Goal: Task Accomplishment & Management: Use online tool/utility

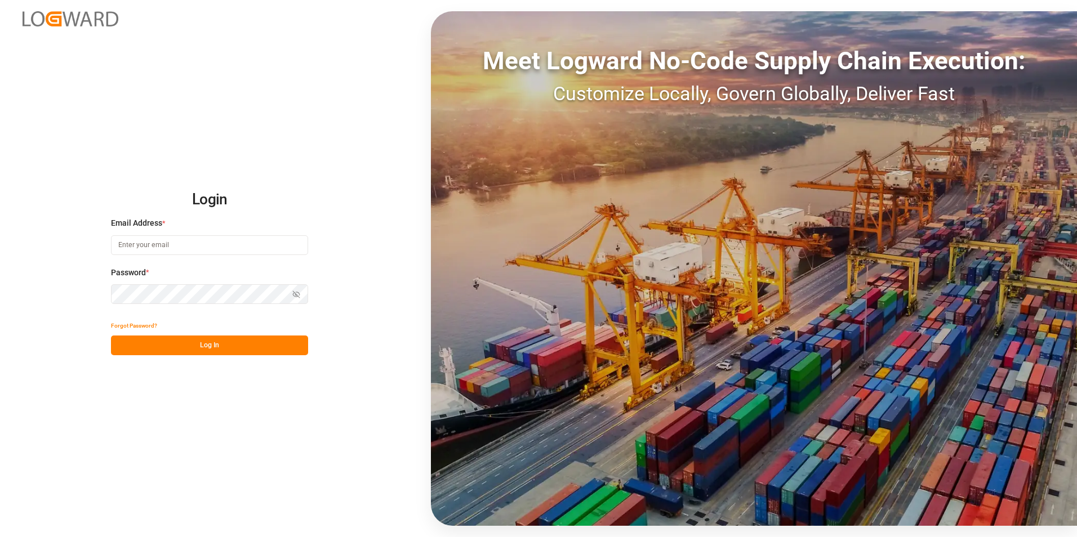
type input "[PERSON_NAME][EMAIL_ADDRESS][PERSON_NAME][DOMAIN_NAME]"
click at [211, 341] on button "Log In" at bounding box center [209, 346] width 197 height 20
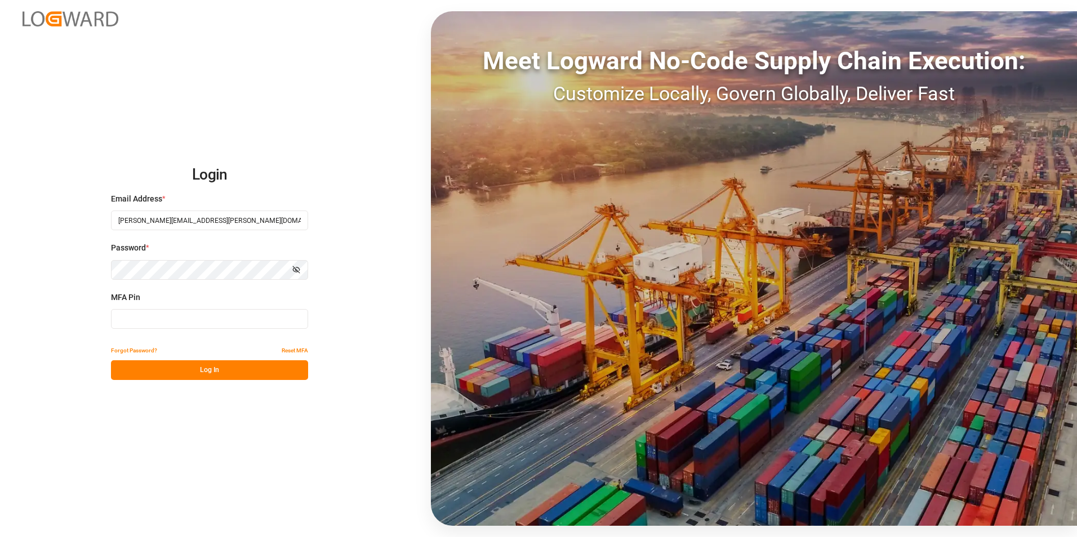
click at [174, 313] on input at bounding box center [209, 319] width 197 height 20
type input "410470"
click at [168, 374] on button "Log In" at bounding box center [209, 371] width 197 height 20
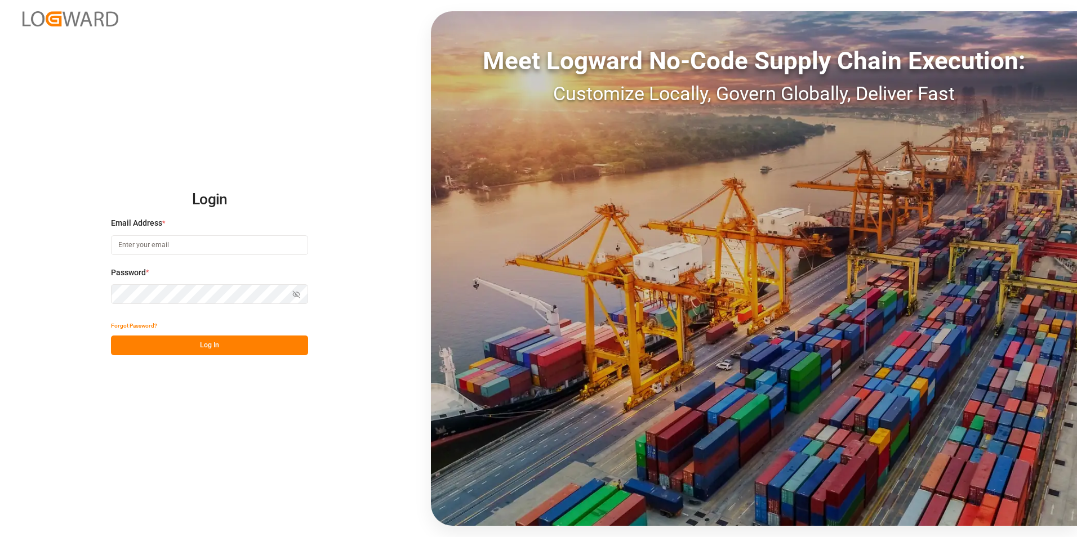
type input "[PERSON_NAME][EMAIL_ADDRESS][PERSON_NAME][DOMAIN_NAME]"
click at [214, 345] on button "Log In" at bounding box center [209, 346] width 197 height 20
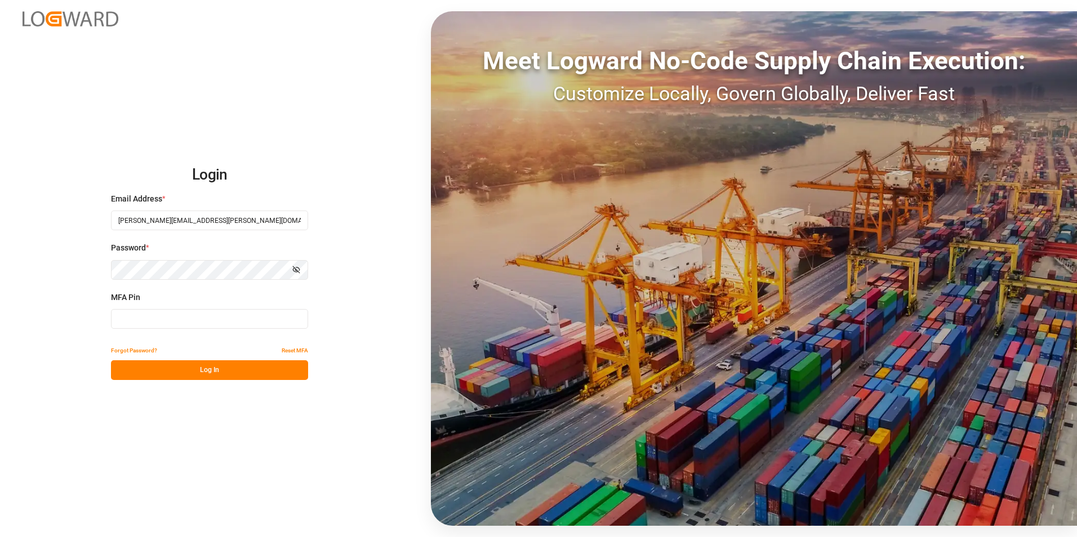
click at [172, 320] on input at bounding box center [209, 319] width 197 height 20
type input "945262"
click at [214, 372] on button "Log In" at bounding box center [209, 371] width 197 height 20
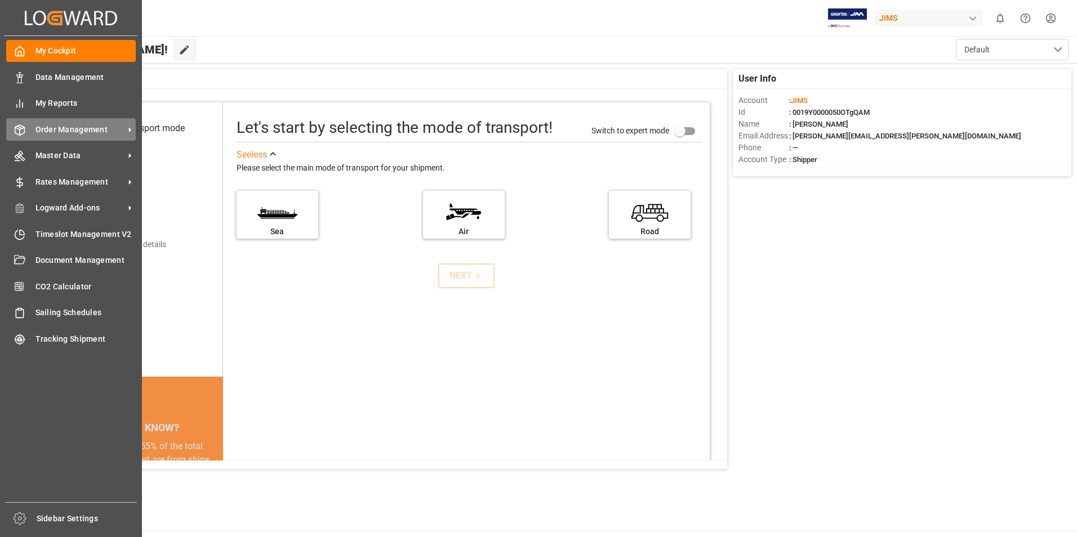
click at [77, 128] on span "Order Management" at bounding box center [79, 130] width 89 height 12
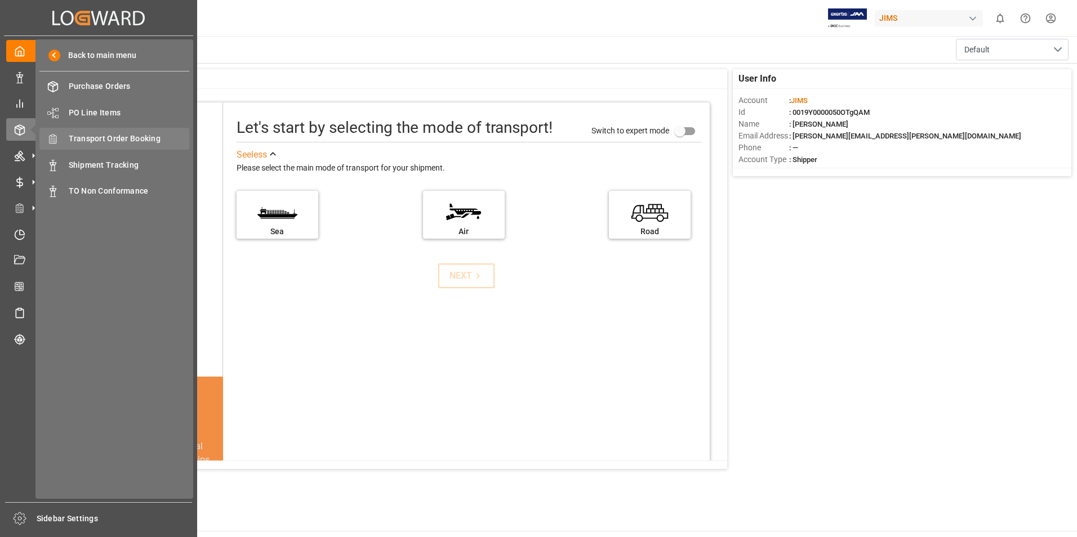
click at [123, 141] on span "Transport Order Booking" at bounding box center [129, 139] width 121 height 12
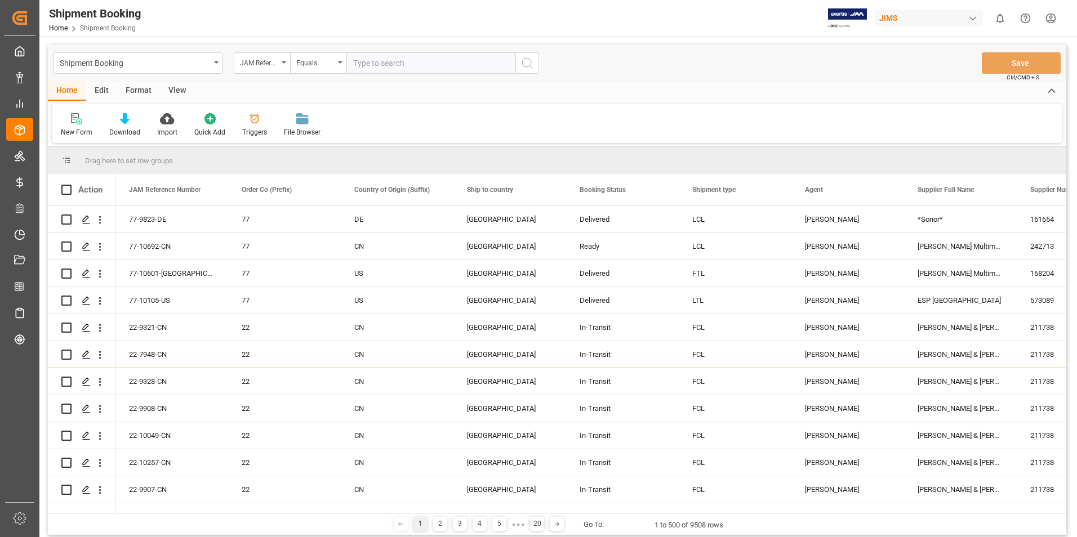
click at [416, 60] on input "text" at bounding box center [430, 62] width 169 height 21
paste input "77-10345-CN"
type input "77-10345-CN"
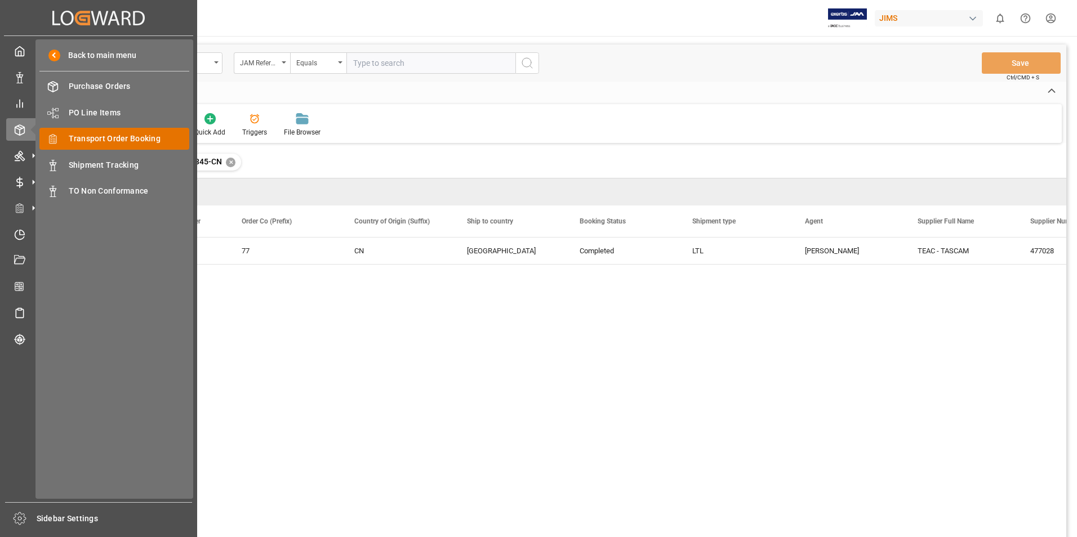
click at [123, 138] on span "Transport Order Booking" at bounding box center [129, 139] width 121 height 12
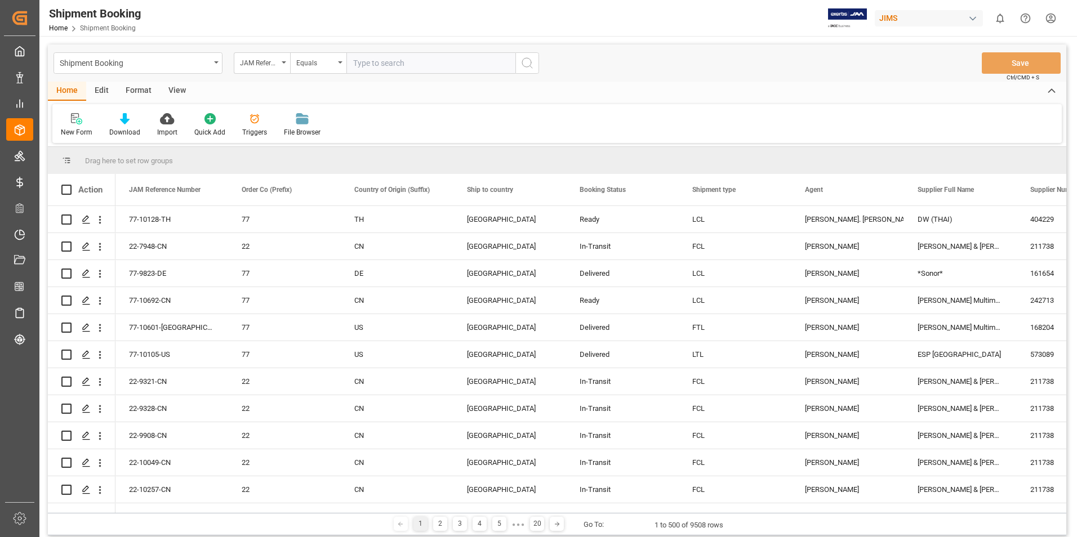
click at [410, 65] on input "text" at bounding box center [430, 62] width 169 height 21
paste input "77-10277-[GEOGRAPHIC_DATA]"
type input "77-10277-[GEOGRAPHIC_DATA]"
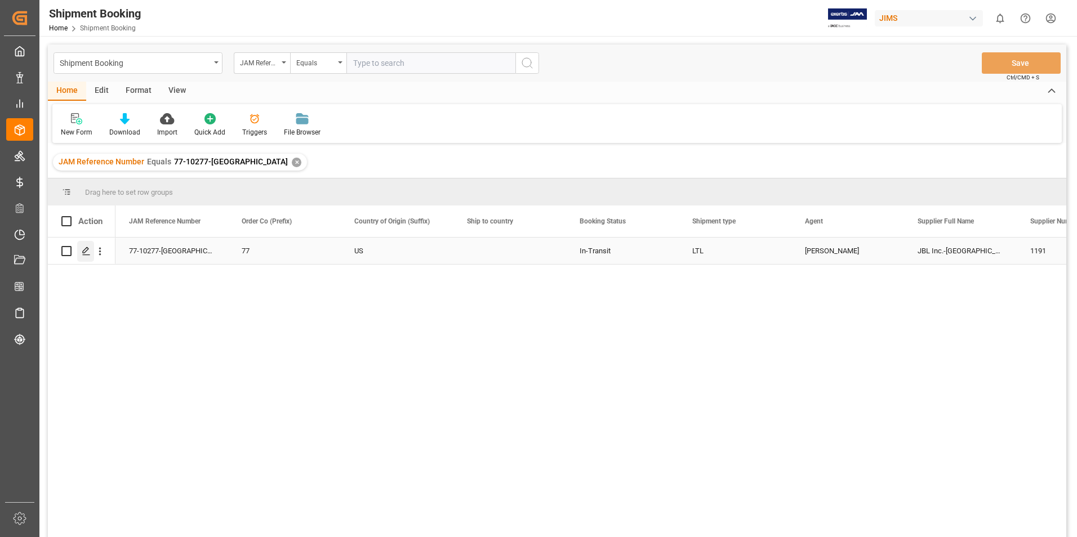
click at [88, 248] on icon "Press SPACE to select this row." at bounding box center [86, 251] width 9 height 9
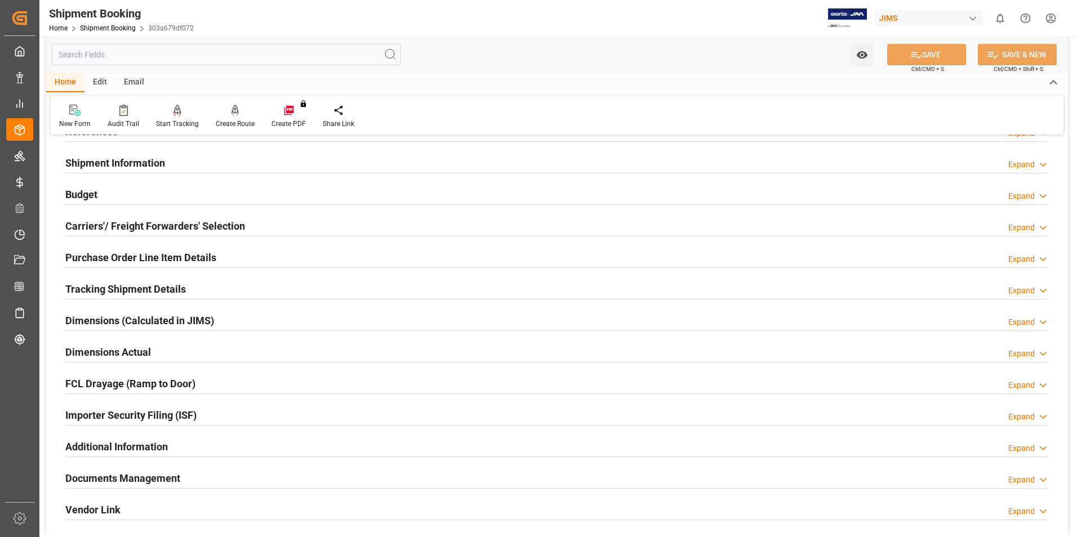
scroll to position [308, 0]
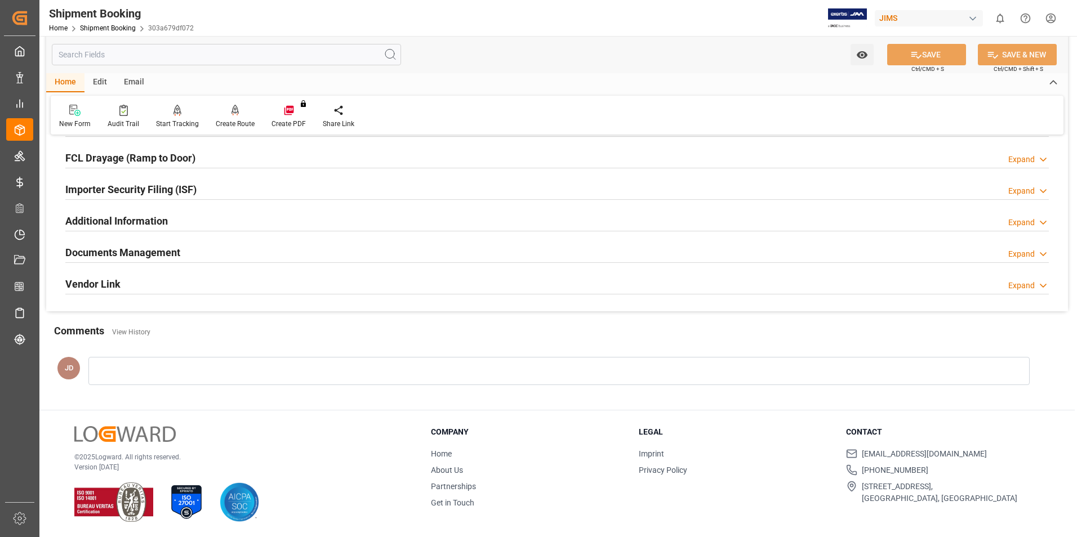
click at [107, 251] on h2 "Documents Management" at bounding box center [122, 252] width 115 height 15
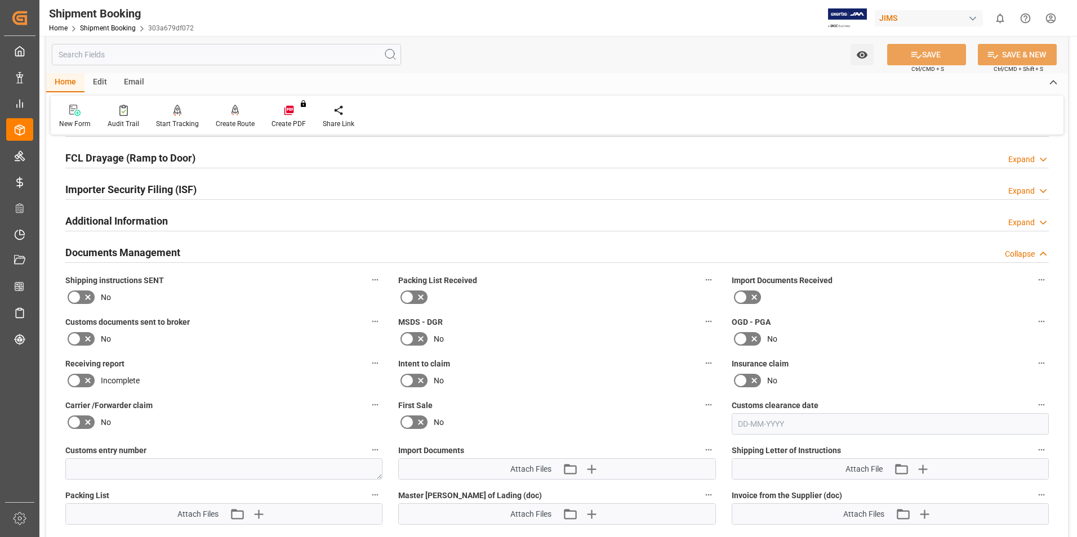
click at [749, 295] on icon at bounding box center [755, 298] width 14 height 14
click at [0, 0] on input "checkbox" at bounding box center [0, 0] width 0 height 0
click at [84, 340] on icon at bounding box center [88, 339] width 14 height 14
click at [0, 0] on input "checkbox" at bounding box center [0, 0] width 0 height 0
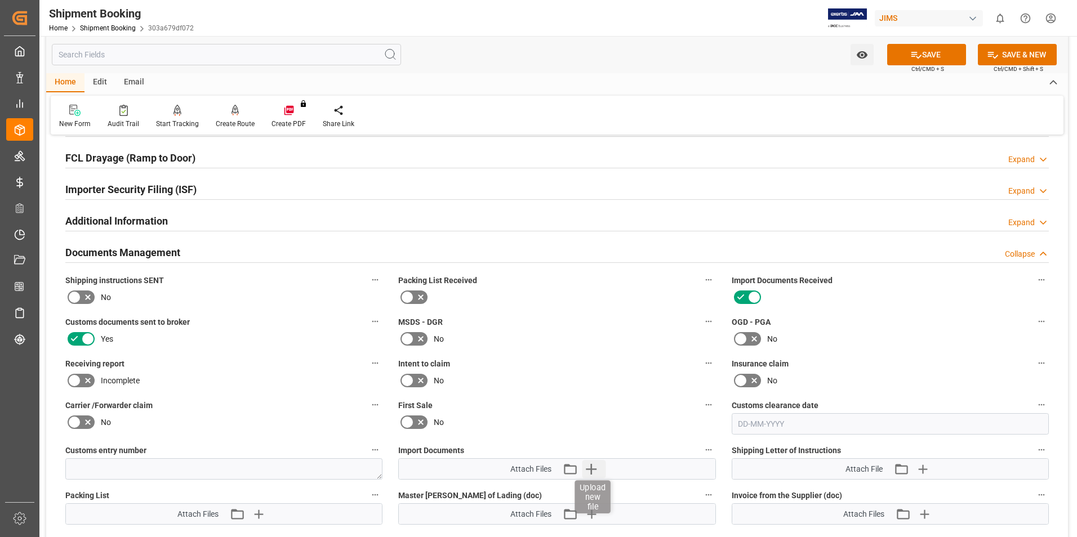
click at [590, 470] on icon "button" at bounding box center [591, 469] width 18 height 18
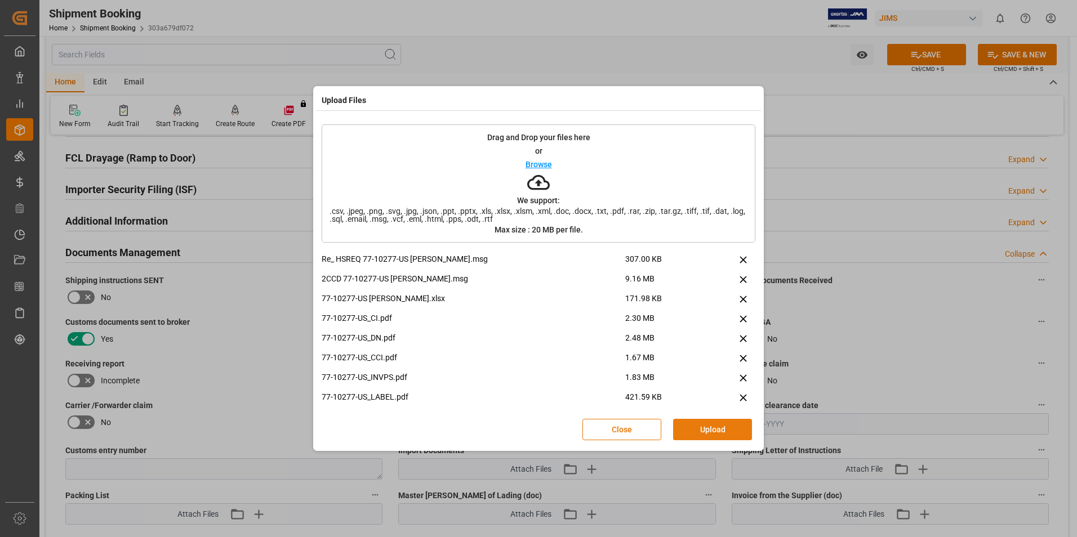
click at [708, 434] on button "Upload" at bounding box center [712, 429] width 79 height 21
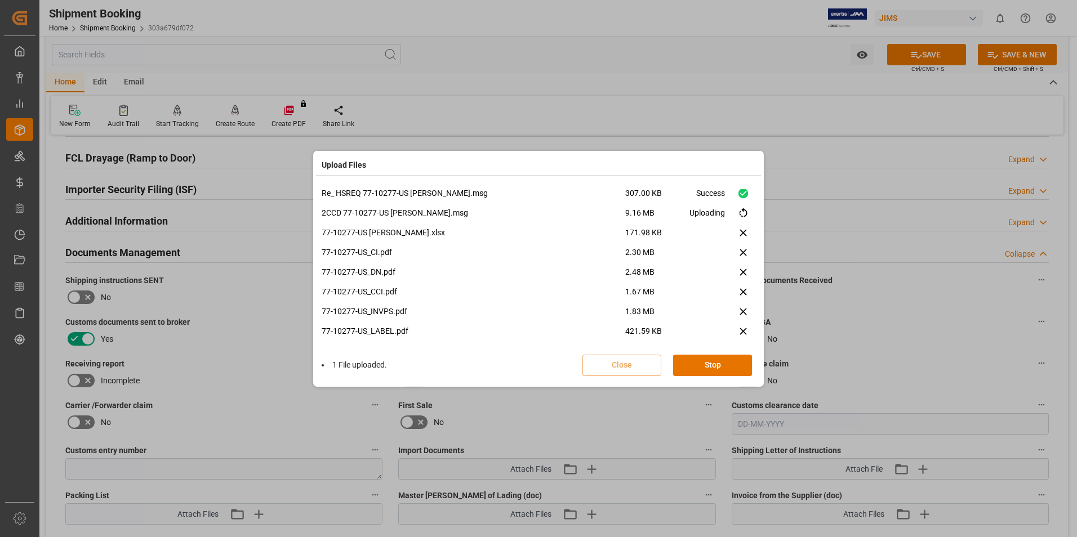
scroll to position [0, 0]
click at [713, 368] on button "Done" at bounding box center [712, 365] width 79 height 21
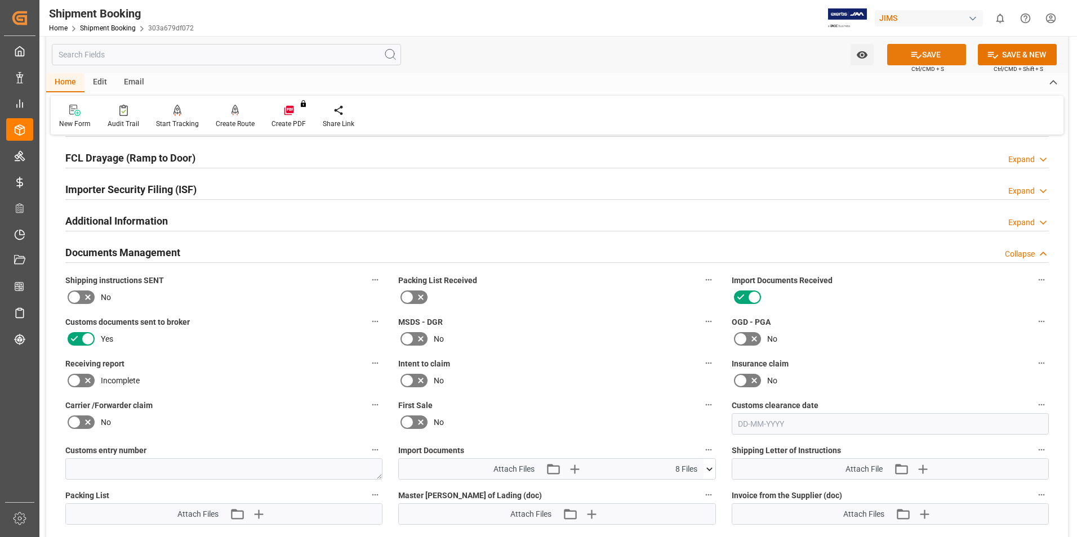
click at [923, 54] on button "SAVE" at bounding box center [926, 54] width 79 height 21
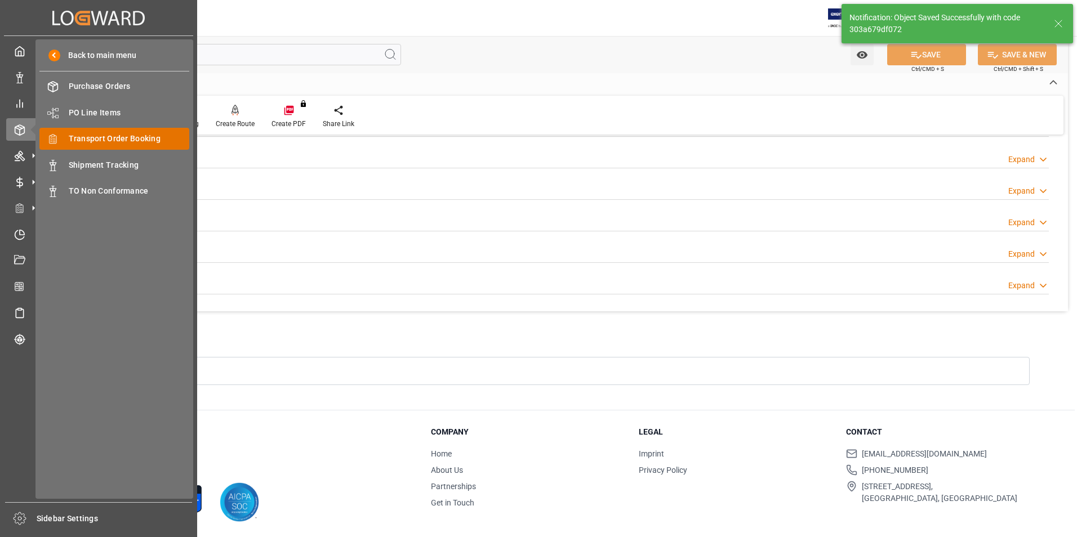
click at [127, 135] on span "Transport Order Booking" at bounding box center [129, 139] width 121 height 12
